Goal: Task Accomplishment & Management: Complete application form

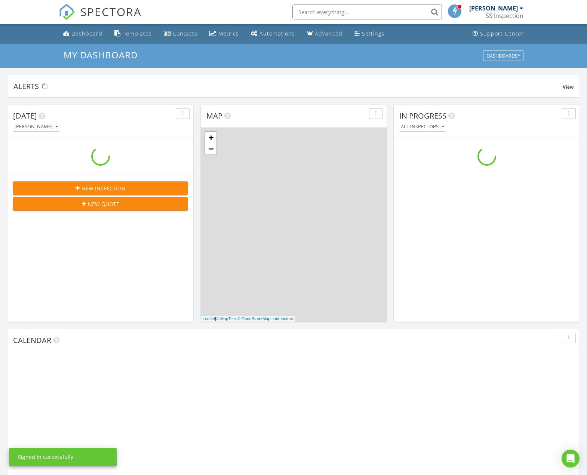
scroll to position [692, 599]
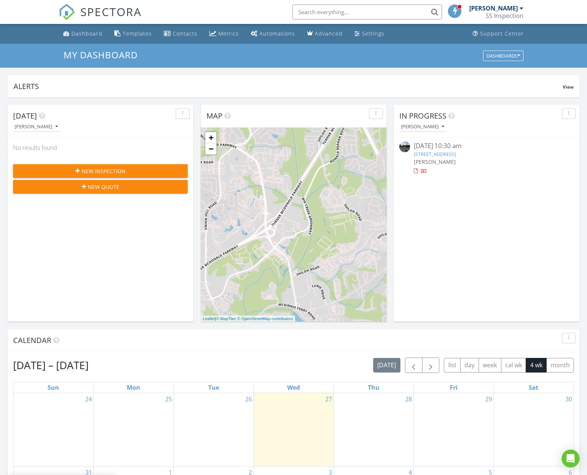
click at [103, 170] on span "New Inspection" at bounding box center [104, 171] width 44 height 8
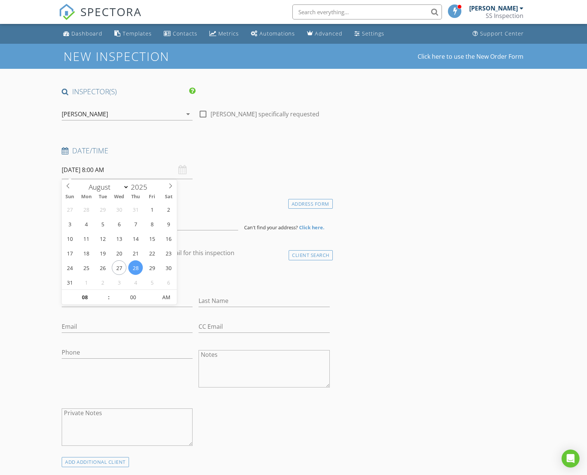
click at [106, 170] on input "08/28/2025 8:00 AM" at bounding box center [127, 170] width 131 height 18
type input "05"
type input "08/28/2025 8:05 AM"
click at [154, 295] on span at bounding box center [153, 293] width 5 height 7
type input "00"
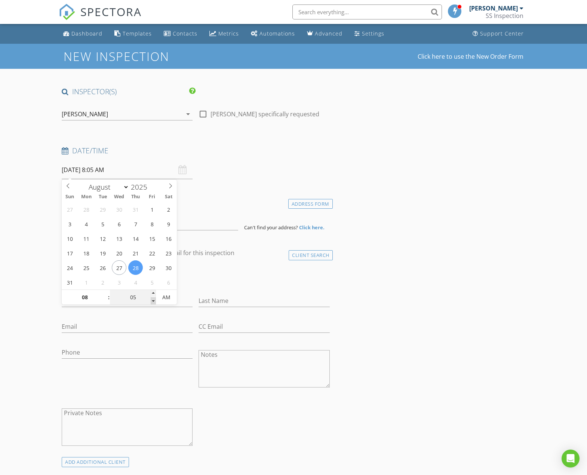
type input "08/28/2025 8:00 AM"
click at [154, 299] on span at bounding box center [153, 300] width 5 height 7
type input "09"
type input "[DATE] 9:00 AM"
click at [104, 292] on span at bounding box center [105, 293] width 5 height 7
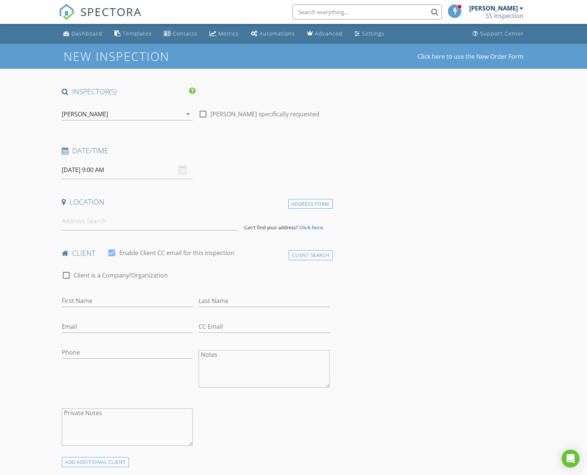
click at [301, 205] on div "Address Form" at bounding box center [310, 204] width 45 height 10
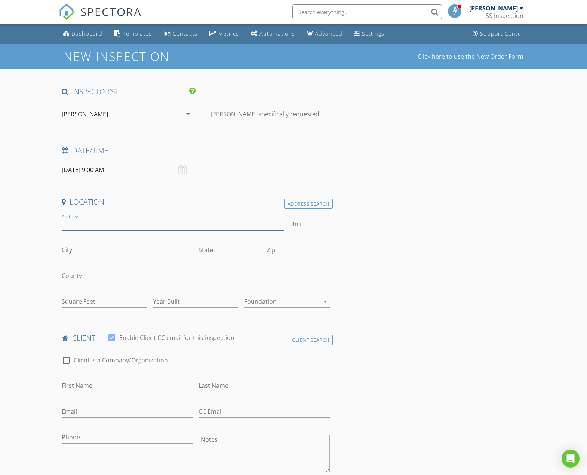
click at [92, 225] on input "Address" at bounding box center [173, 224] width 223 height 12
type input "[STREET_ADDRESS]"
click at [83, 249] on input "City" at bounding box center [127, 250] width 131 height 12
type input "Alpharetta"
click at [217, 249] on input "State" at bounding box center [230, 250] width 62 height 12
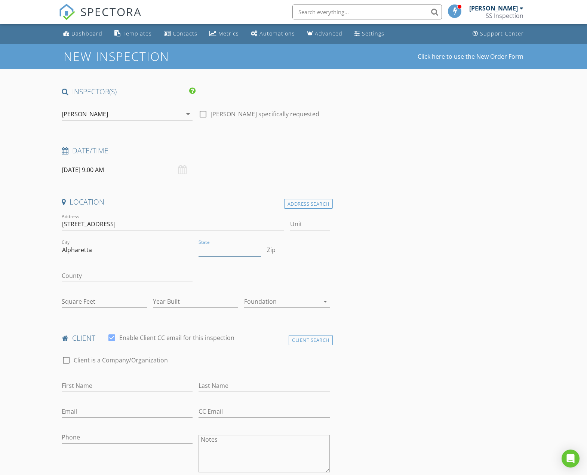
click at [214, 250] on input "State" at bounding box center [230, 250] width 62 height 12
type input "GA"
click at [285, 251] on input "Zip" at bounding box center [298, 250] width 62 height 12
type input "30005"
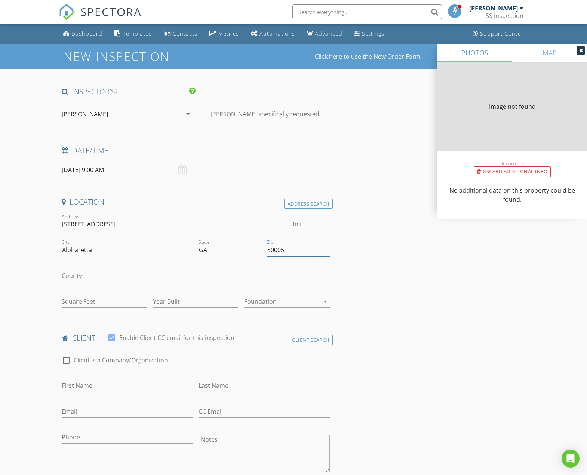
type input "2706"
type input "1990"
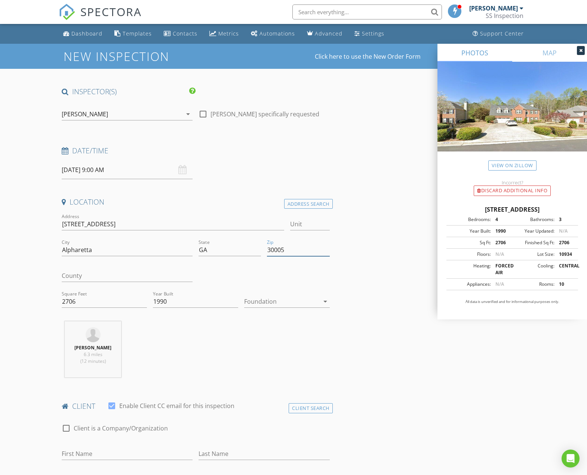
type input "30005"
click at [152, 280] on input "County" at bounding box center [127, 276] width 131 height 12
type input "[PERSON_NAME]"
click at [309, 303] on div at bounding box center [281, 302] width 75 height 12
click at [309, 303] on div at bounding box center [286, 303] width 73 height 9
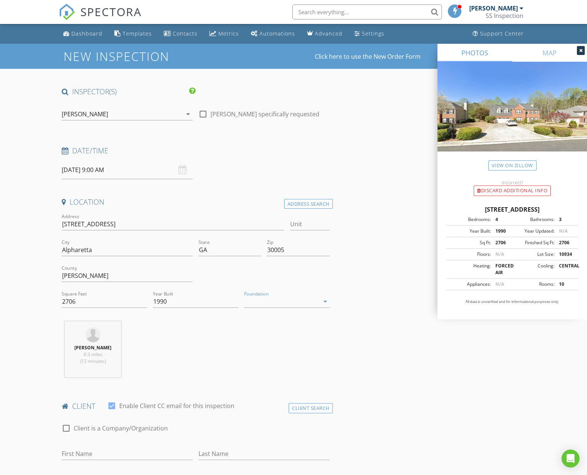
click at [306, 301] on div at bounding box center [281, 302] width 75 height 12
click at [269, 339] on div "Slab" at bounding box center [286, 339] width 73 height 9
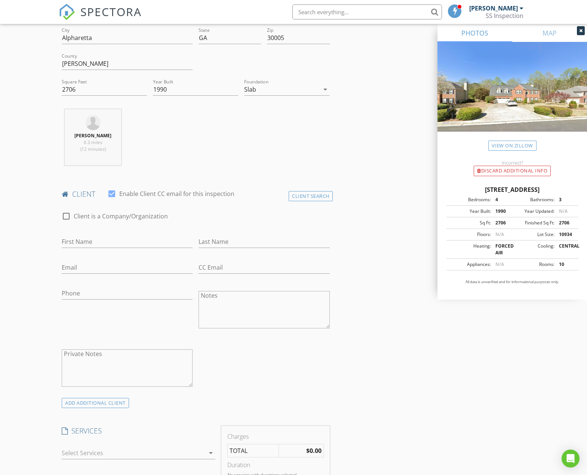
scroll to position [224, 0]
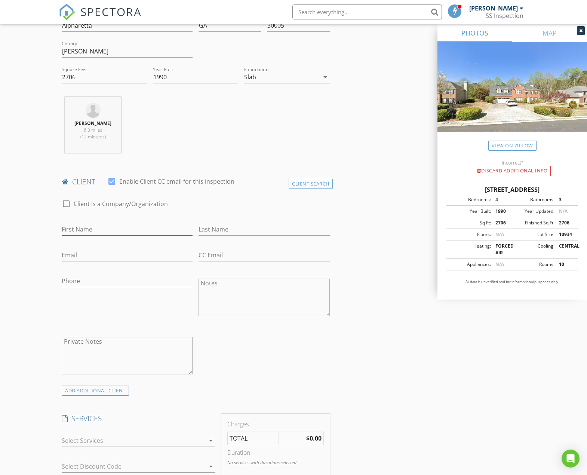
click at [81, 226] on input "First Name" at bounding box center [127, 229] width 131 height 12
type input "Hunho"
click at [209, 230] on input "Last Name" at bounding box center [264, 229] width 131 height 12
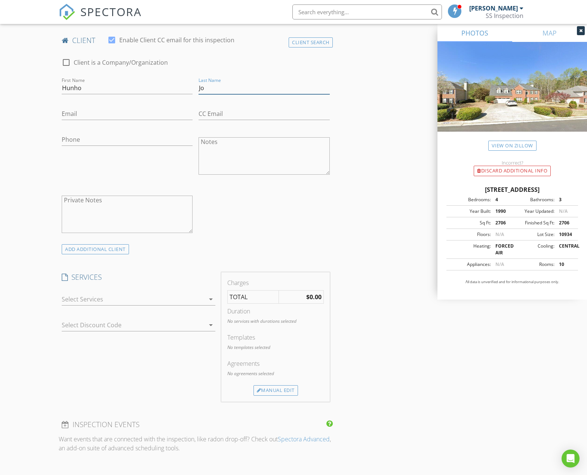
scroll to position [524, 0]
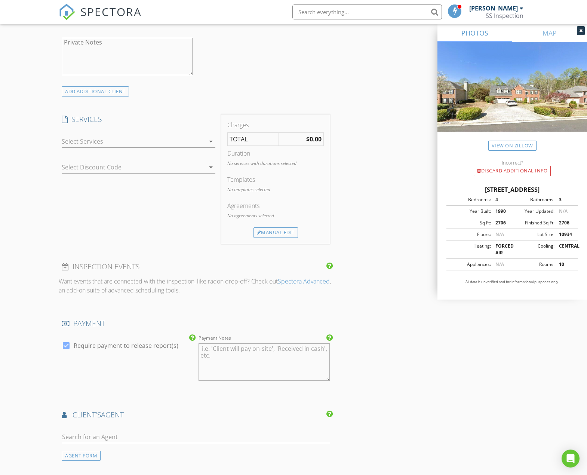
type input "Jo"
click at [67, 345] on div at bounding box center [66, 345] width 13 height 13
checkbox input "false"
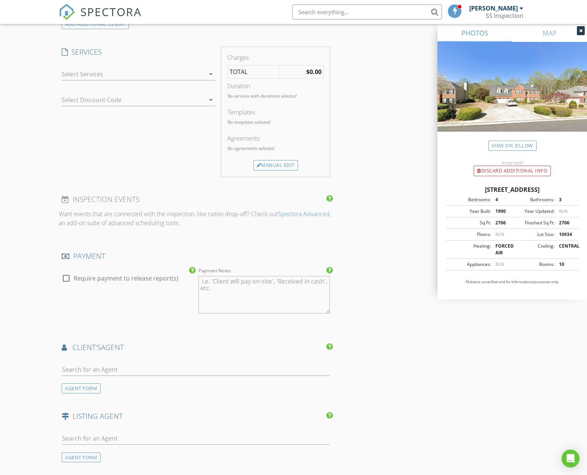
scroll to position [599, 0]
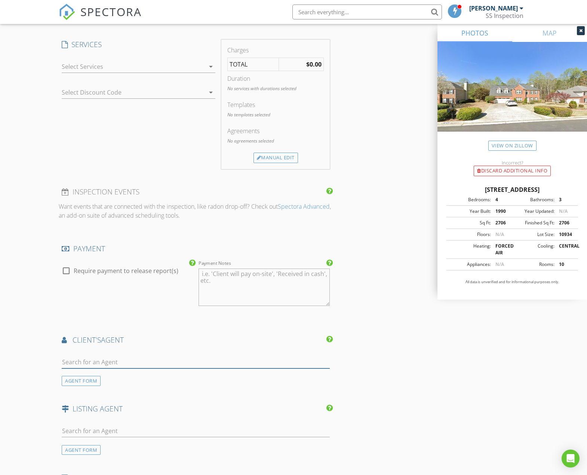
click at [100, 362] on input "text" at bounding box center [196, 362] width 268 height 12
type input "[PERSON_NAME]"
click at [103, 377] on div "[PERSON_NAME]" at bounding box center [106, 375] width 46 height 9
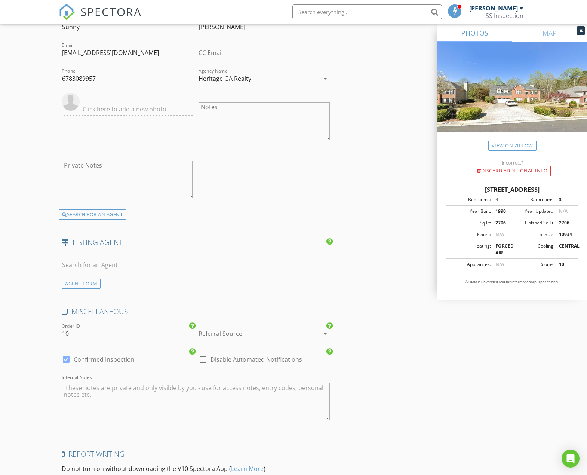
scroll to position [1024, 0]
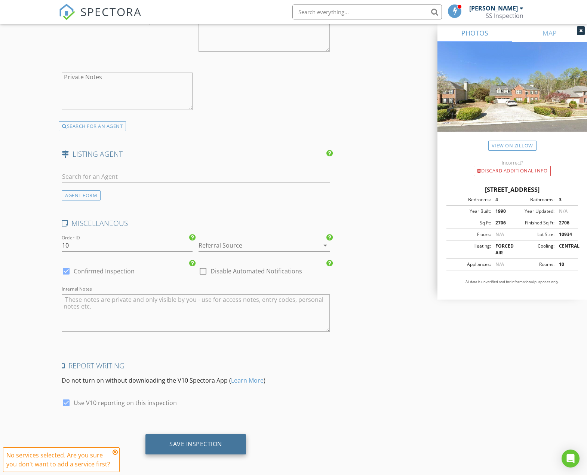
click at [199, 441] on div "Save Inspection" at bounding box center [195, 443] width 53 height 7
